Goal: Navigation & Orientation: Find specific page/section

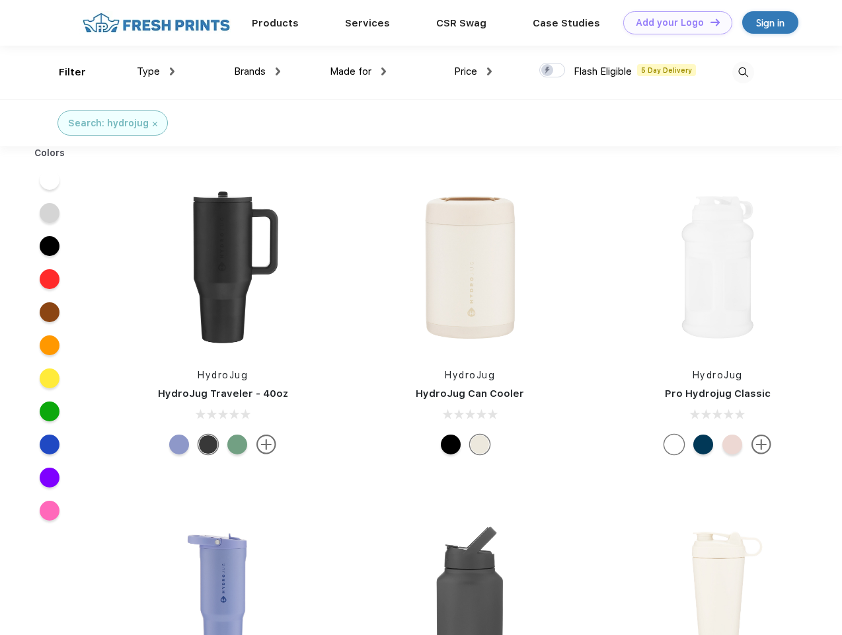
scroll to position [1, 0]
click at [673, 22] on link "Add your Logo Design Tool" at bounding box center [678, 22] width 109 height 23
click at [0, 0] on div "Design Tool" at bounding box center [0, 0] width 0 height 0
click at [710, 22] on link "Add your Logo Design Tool" at bounding box center [678, 22] width 109 height 23
click at [63, 72] on div "Filter" at bounding box center [72, 72] width 27 height 15
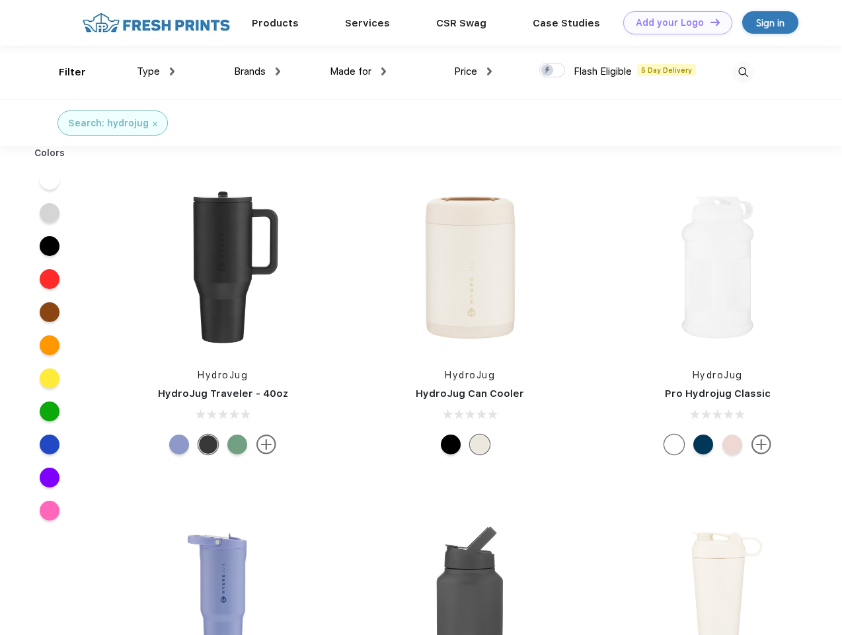
click at [156, 71] on span "Type" at bounding box center [148, 71] width 23 height 12
click at [257, 71] on span "Brands" at bounding box center [250, 71] width 32 height 12
click at [358, 71] on span "Made for" at bounding box center [351, 71] width 42 height 12
click at [473, 71] on span "Price" at bounding box center [465, 71] width 23 height 12
click at [553, 71] on div at bounding box center [553, 70] width 26 height 15
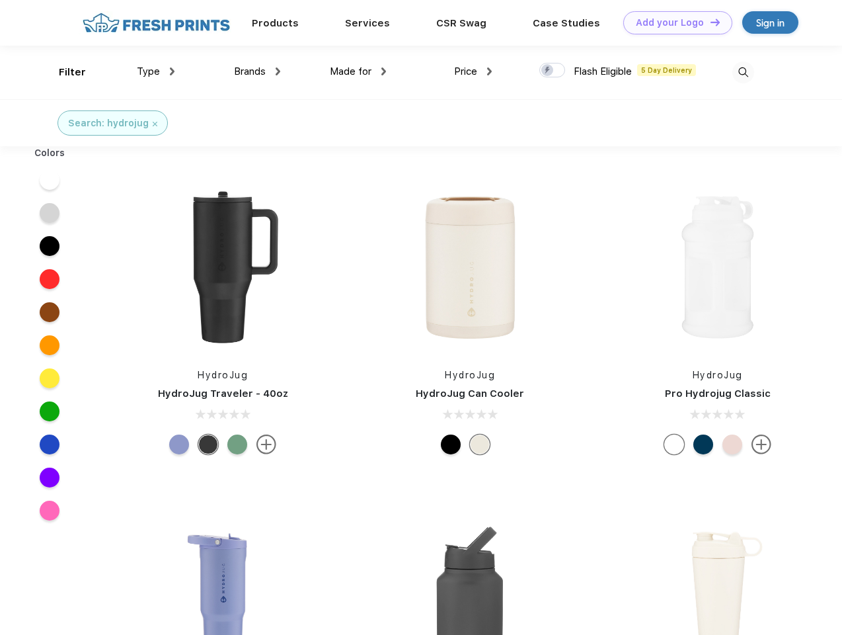
click at [548, 71] on input "checkbox" at bounding box center [544, 66] width 9 height 9
click at [743, 72] on img at bounding box center [744, 72] width 22 height 22
